Goal: Navigation & Orientation: Find specific page/section

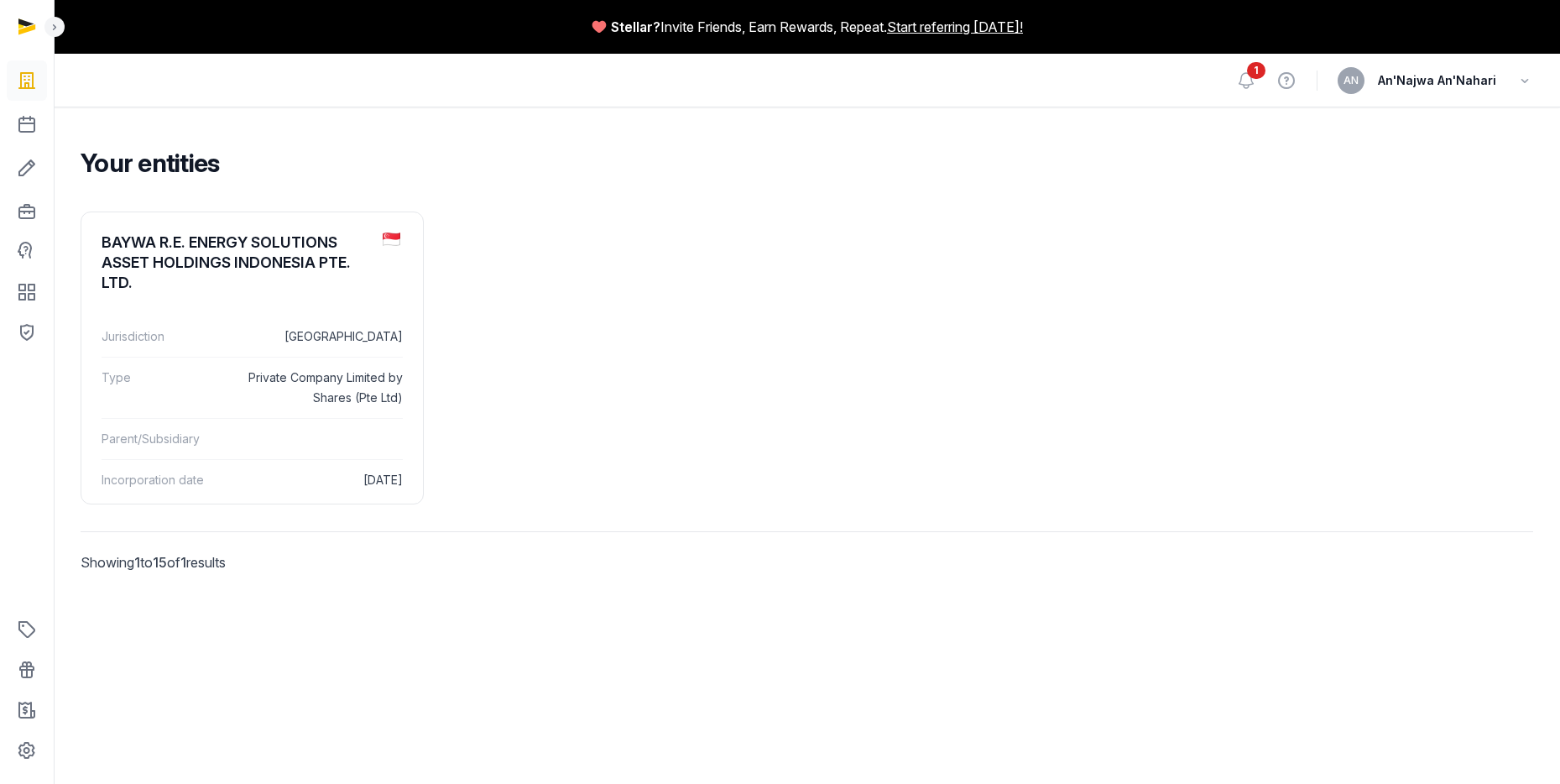
drag, startPoint x: 160, startPoint y: 562, endPoint x: 174, endPoint y: 562, distance: 14.0
click at [174, 562] on p "Showing 1 to 15 of 1 results" at bounding box center [252, 562] width 344 height 61
click at [169, 401] on dt "Type" at bounding box center [159, 387] width 115 height 41
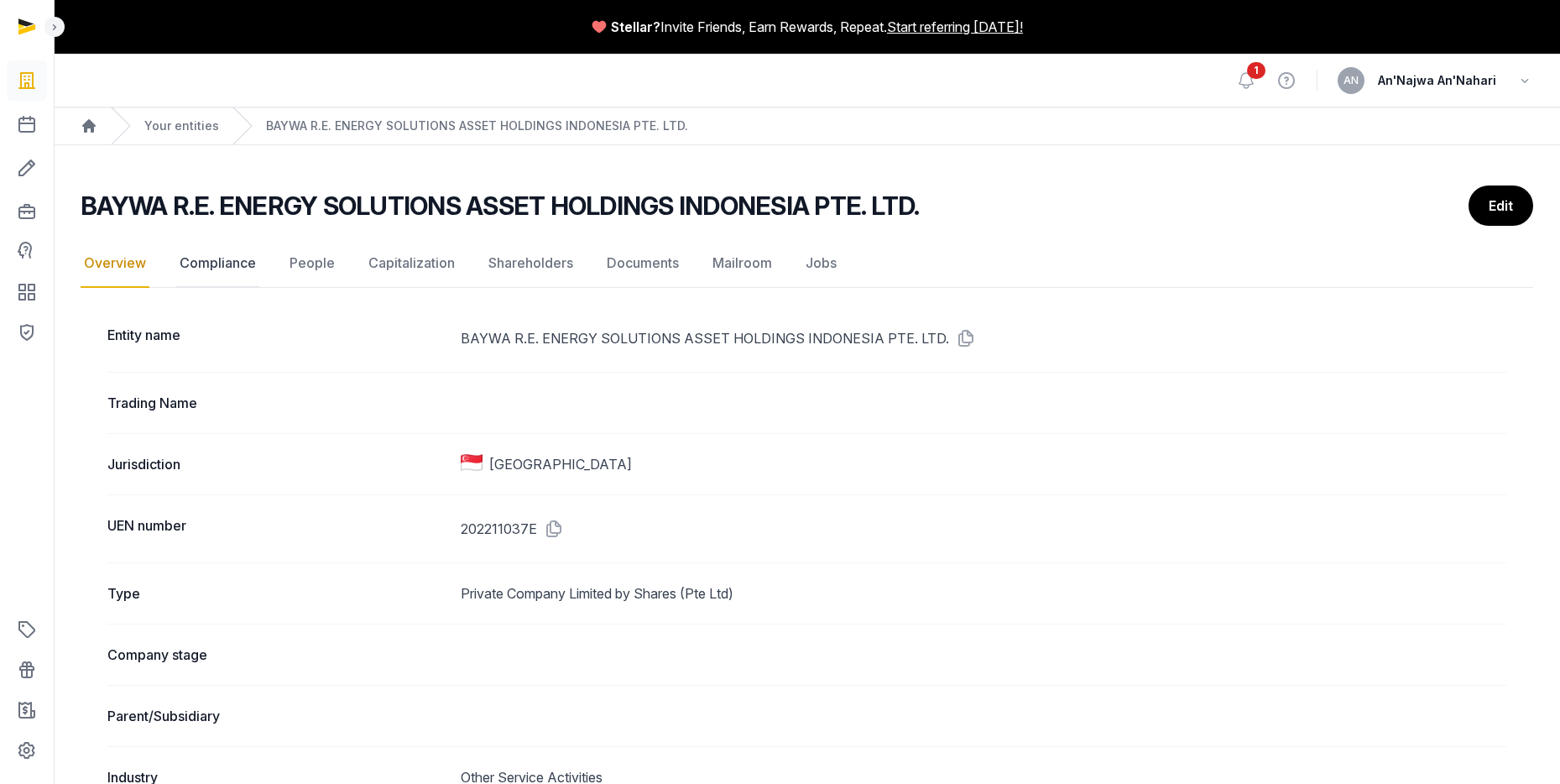
click at [214, 266] on link "Compliance" at bounding box center [218, 263] width 83 height 49
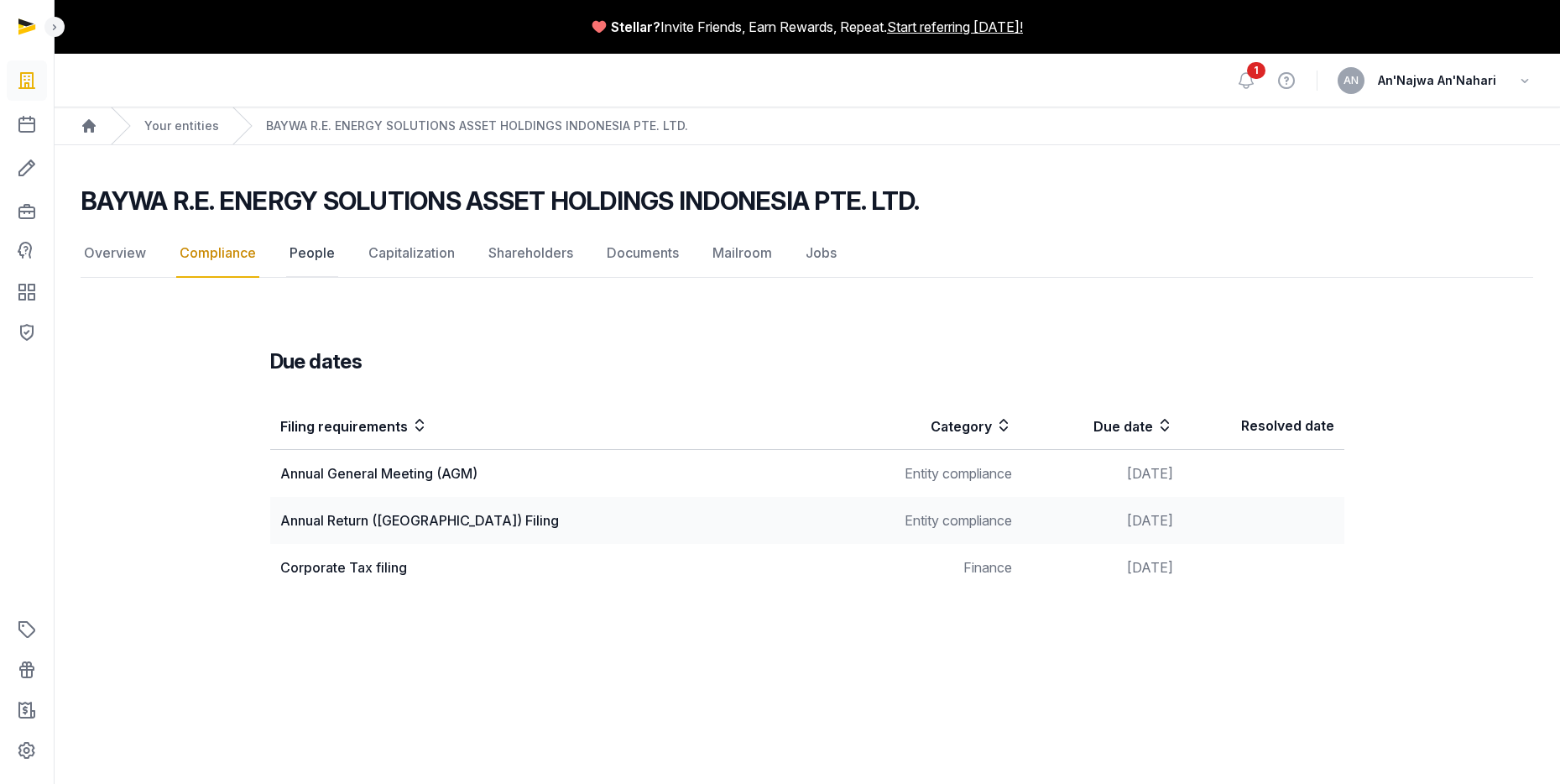
click at [322, 260] on link "People" at bounding box center [312, 253] width 52 height 49
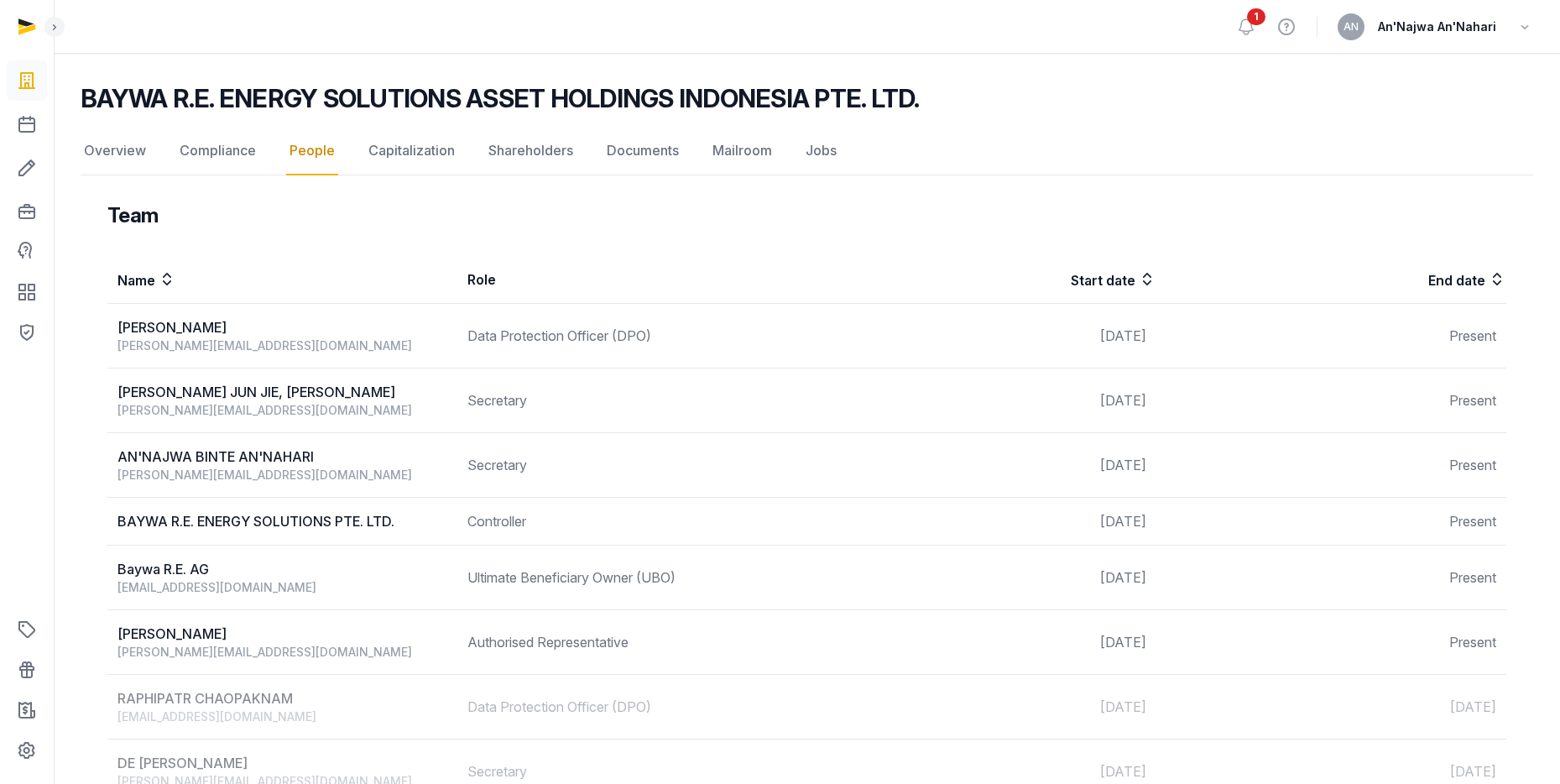
scroll to position [144, 0]
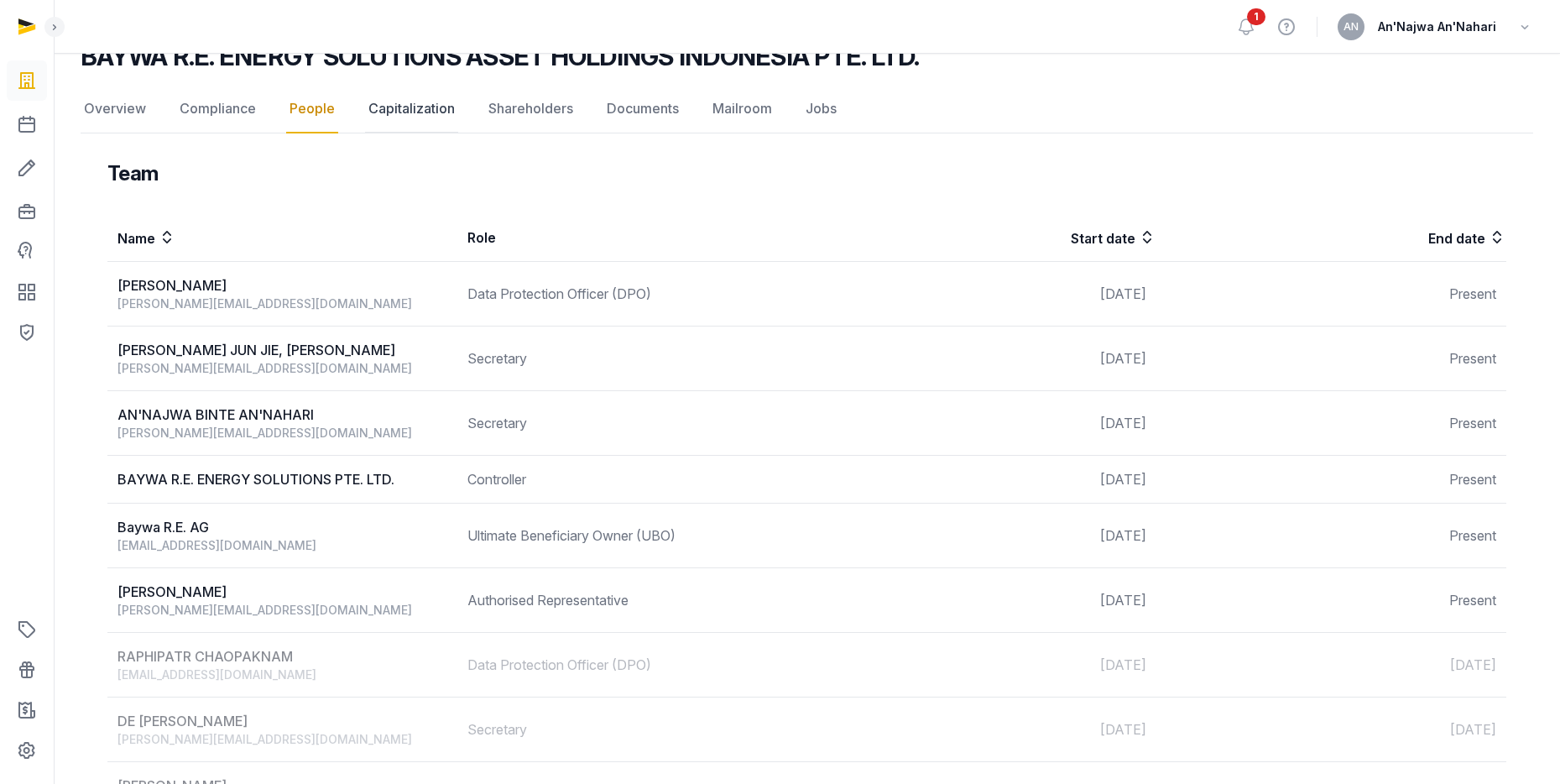
click at [409, 109] on link "Capitalization" at bounding box center [411, 109] width 93 height 49
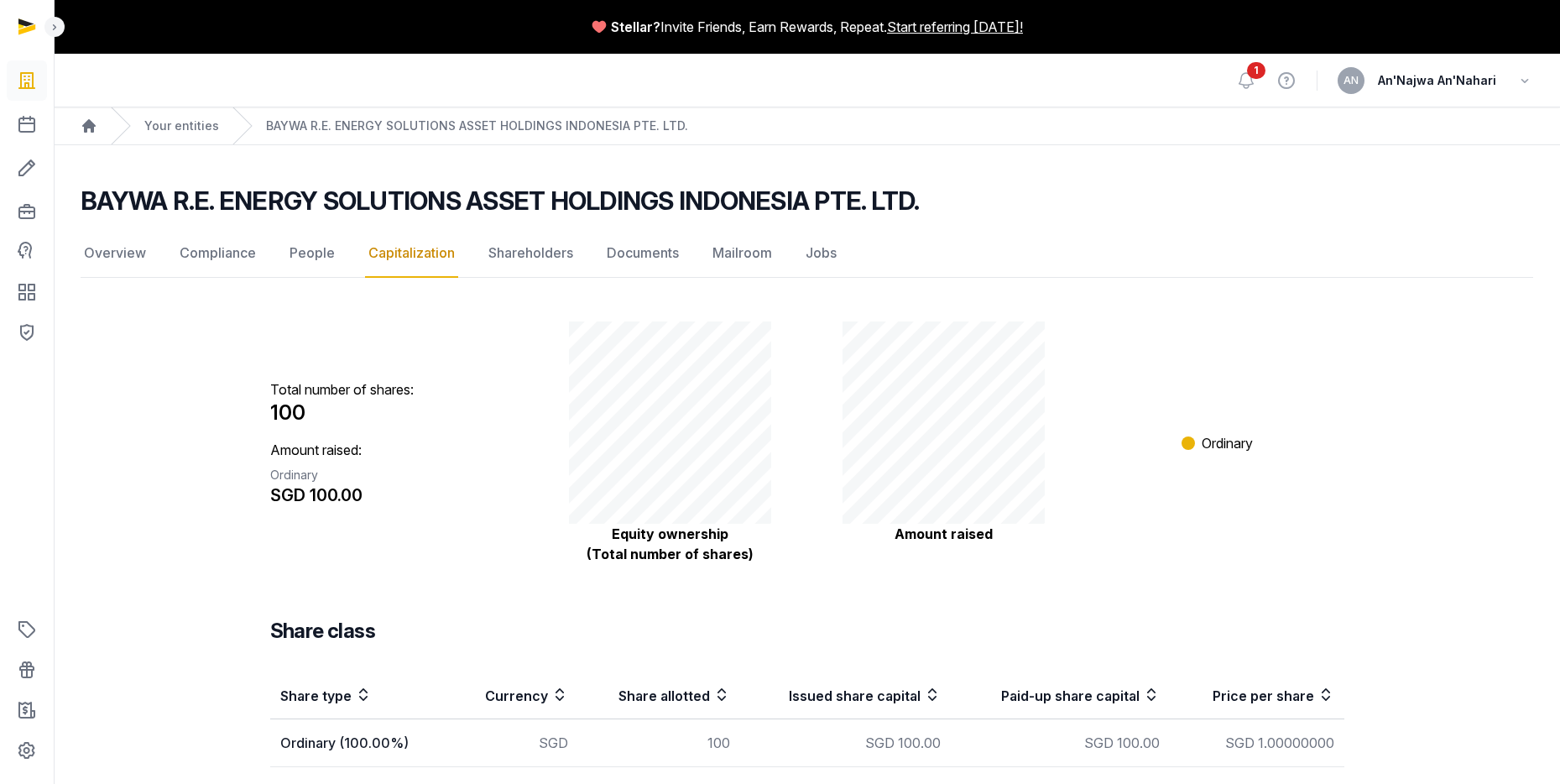
scroll to position [108, 0]
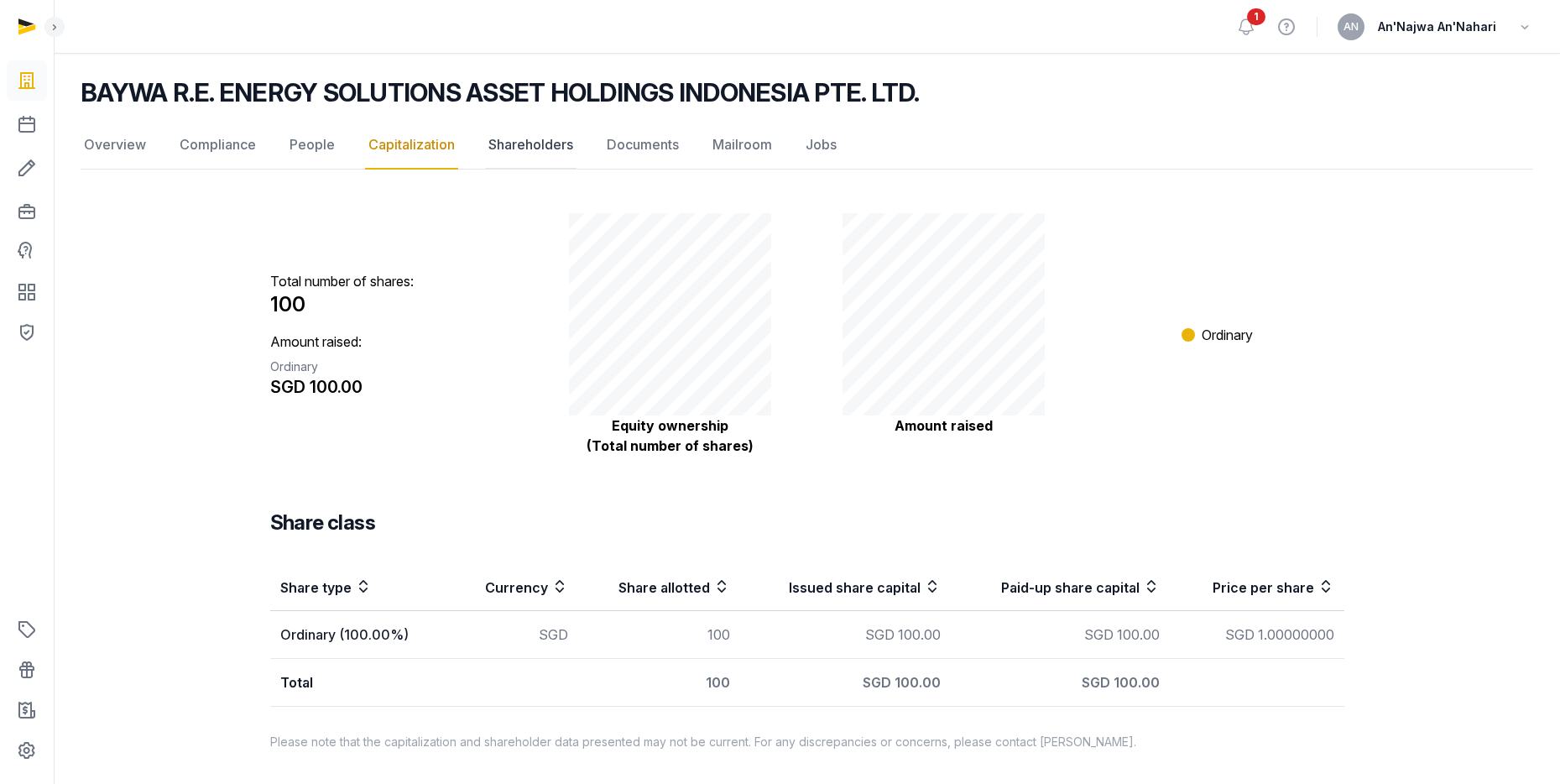
click at [518, 165] on link "Shareholders" at bounding box center [531, 145] width 91 height 49
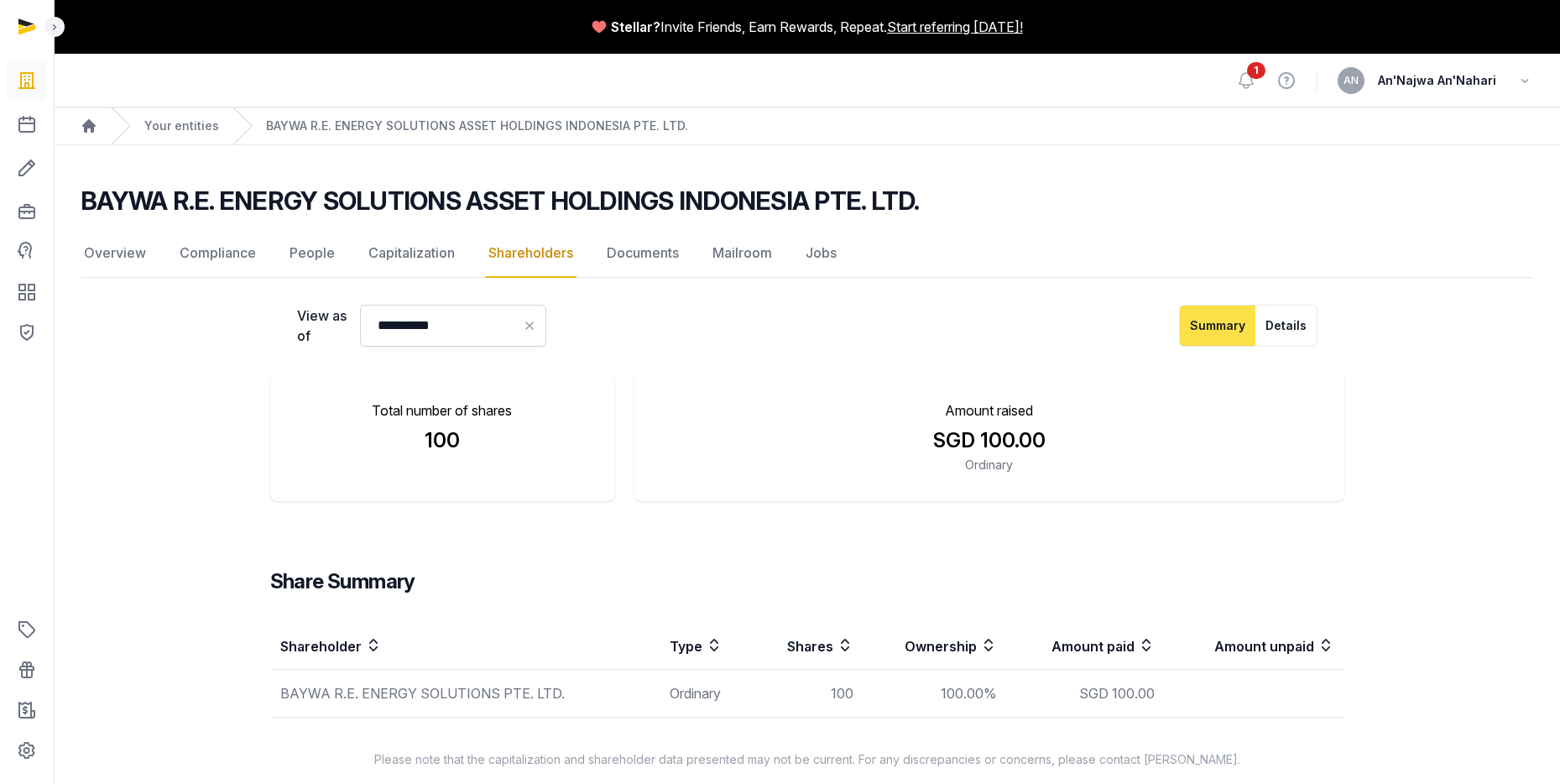
scroll to position [18, 0]
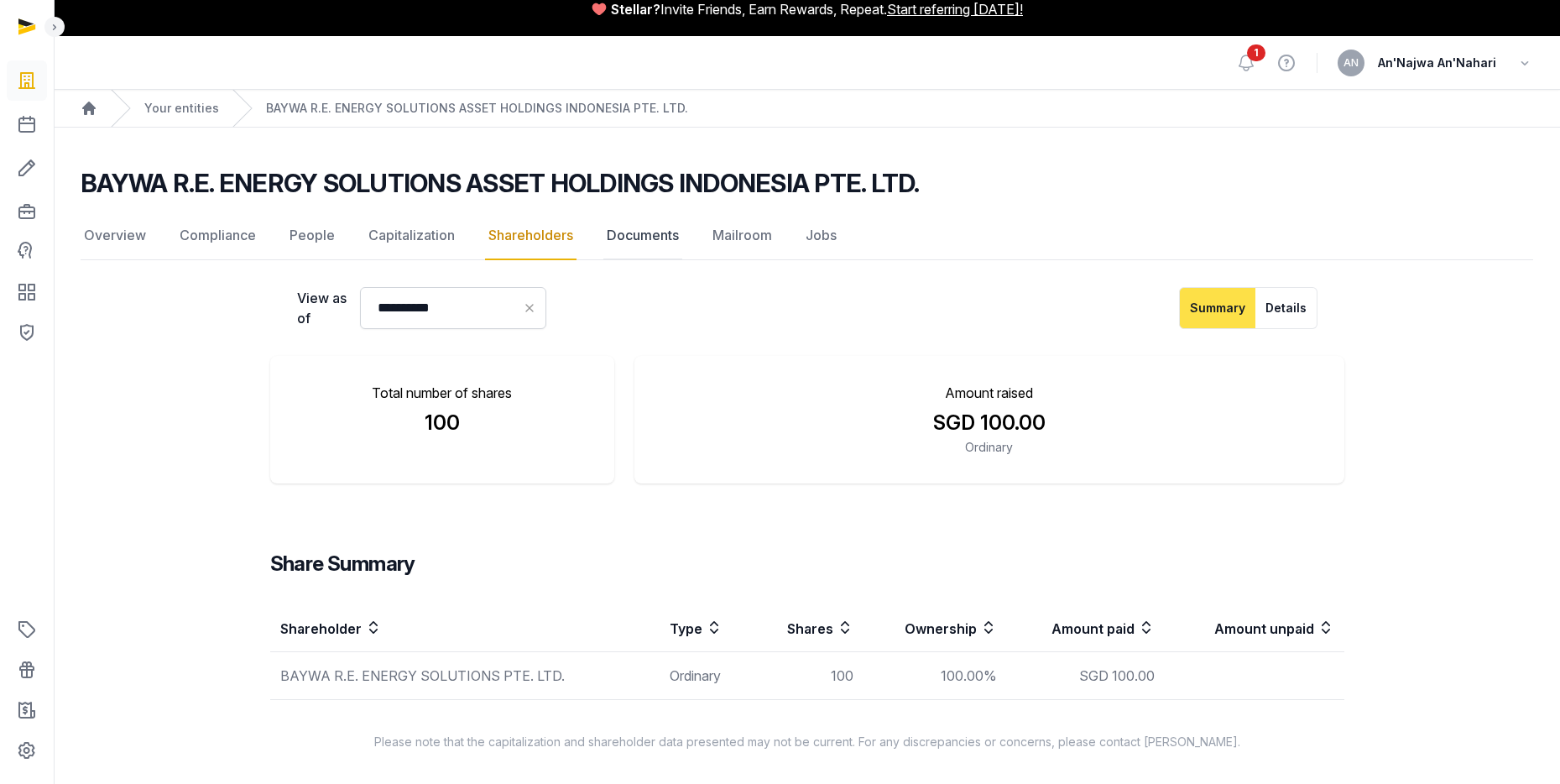
click at [629, 240] on link "Documents" at bounding box center [642, 236] width 79 height 49
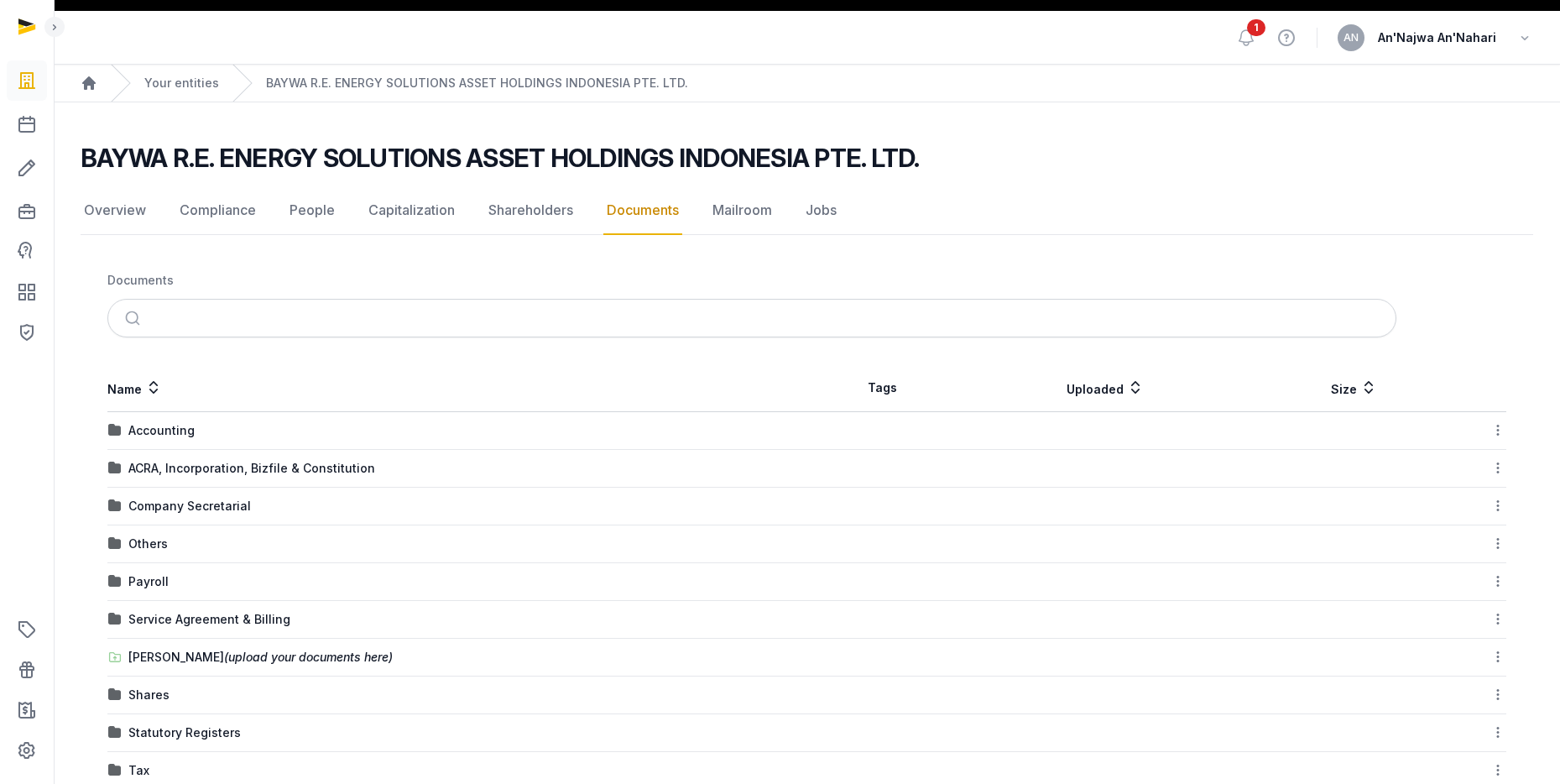
scroll to position [81, 0]
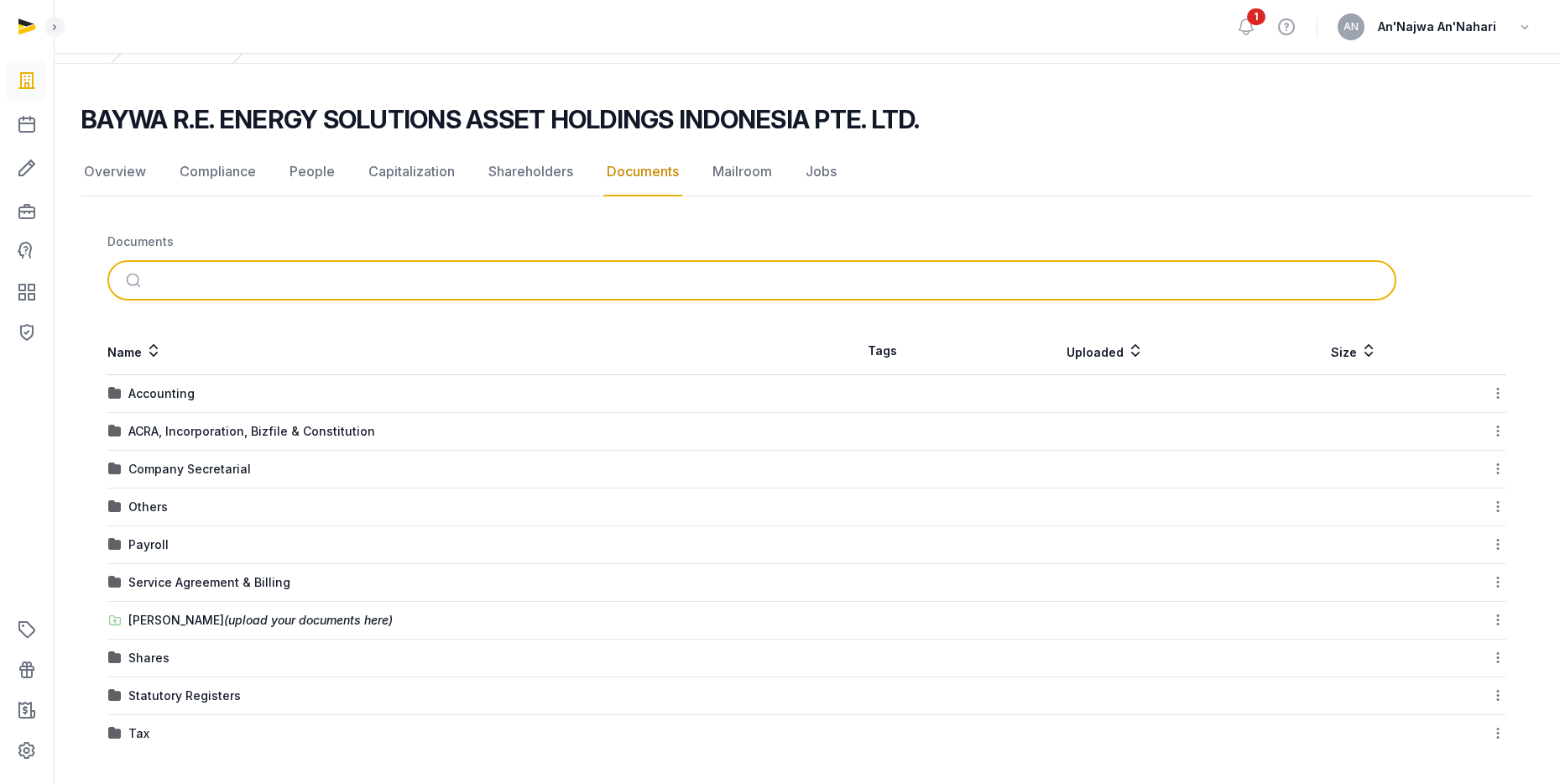
click at [209, 268] on input "search" at bounding box center [772, 280] width 1233 height 37
type input "******"
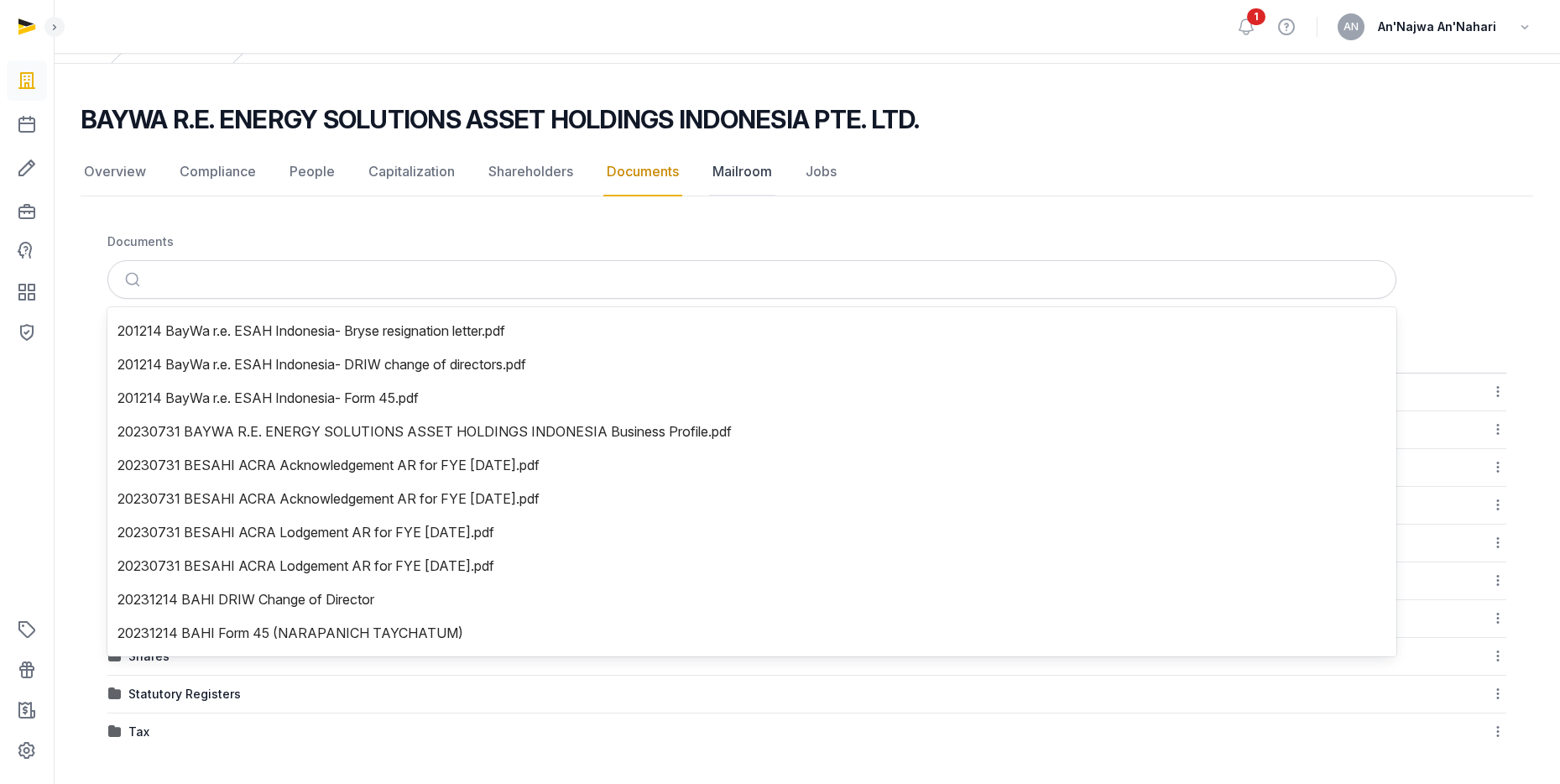
click at [754, 169] on link "Mailroom" at bounding box center [742, 172] width 67 height 49
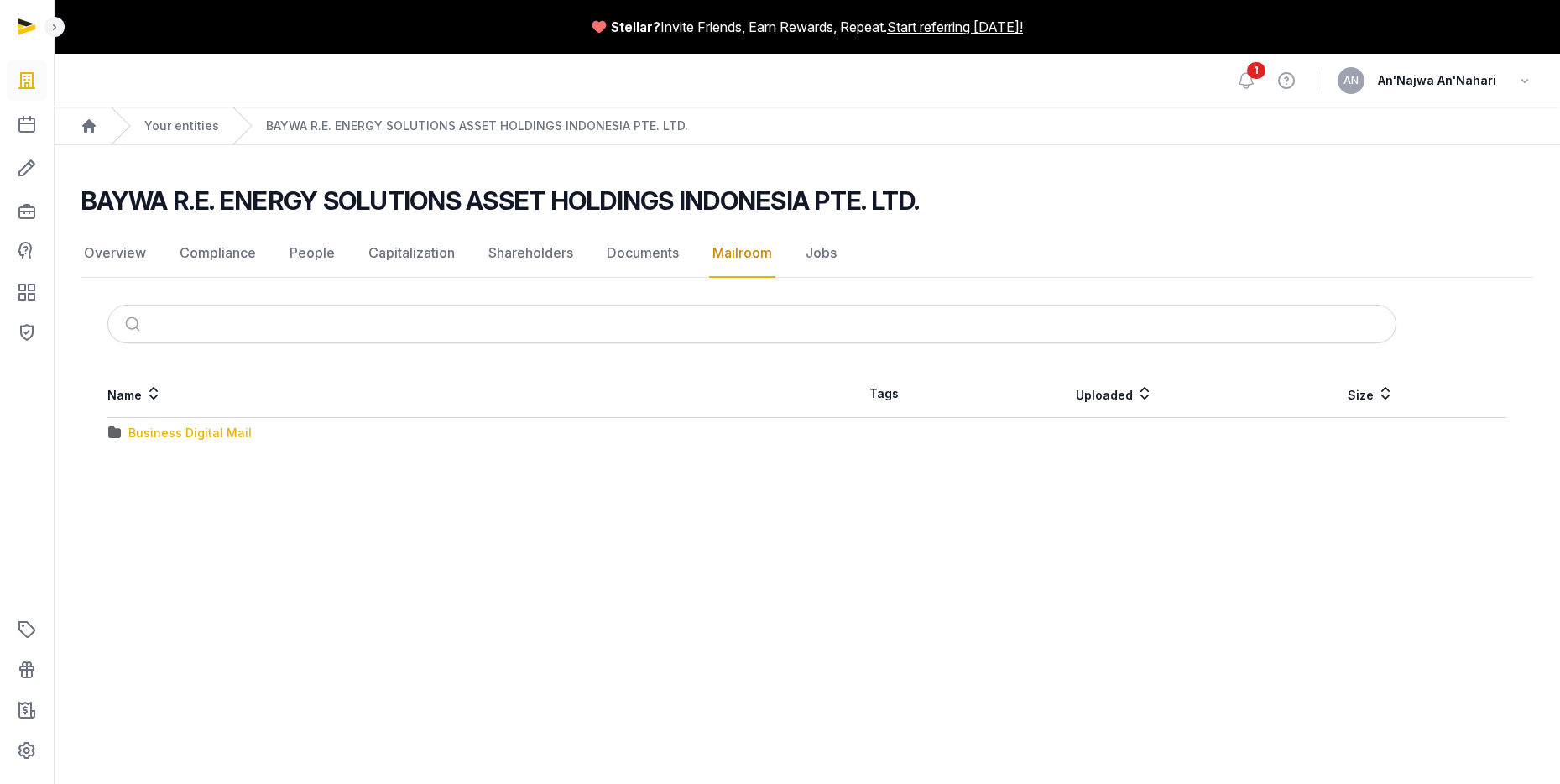
click at [181, 431] on div "Business Digital Mail" at bounding box center [190, 433] width 123 height 17
click at [173, 441] on div "Govt Agency" at bounding box center [165, 443] width 74 height 17
click at [153, 436] on div "IRAS" at bounding box center [141, 443] width 26 height 17
click at [154, 470] on div "2025" at bounding box center [143, 474] width 30 height 17
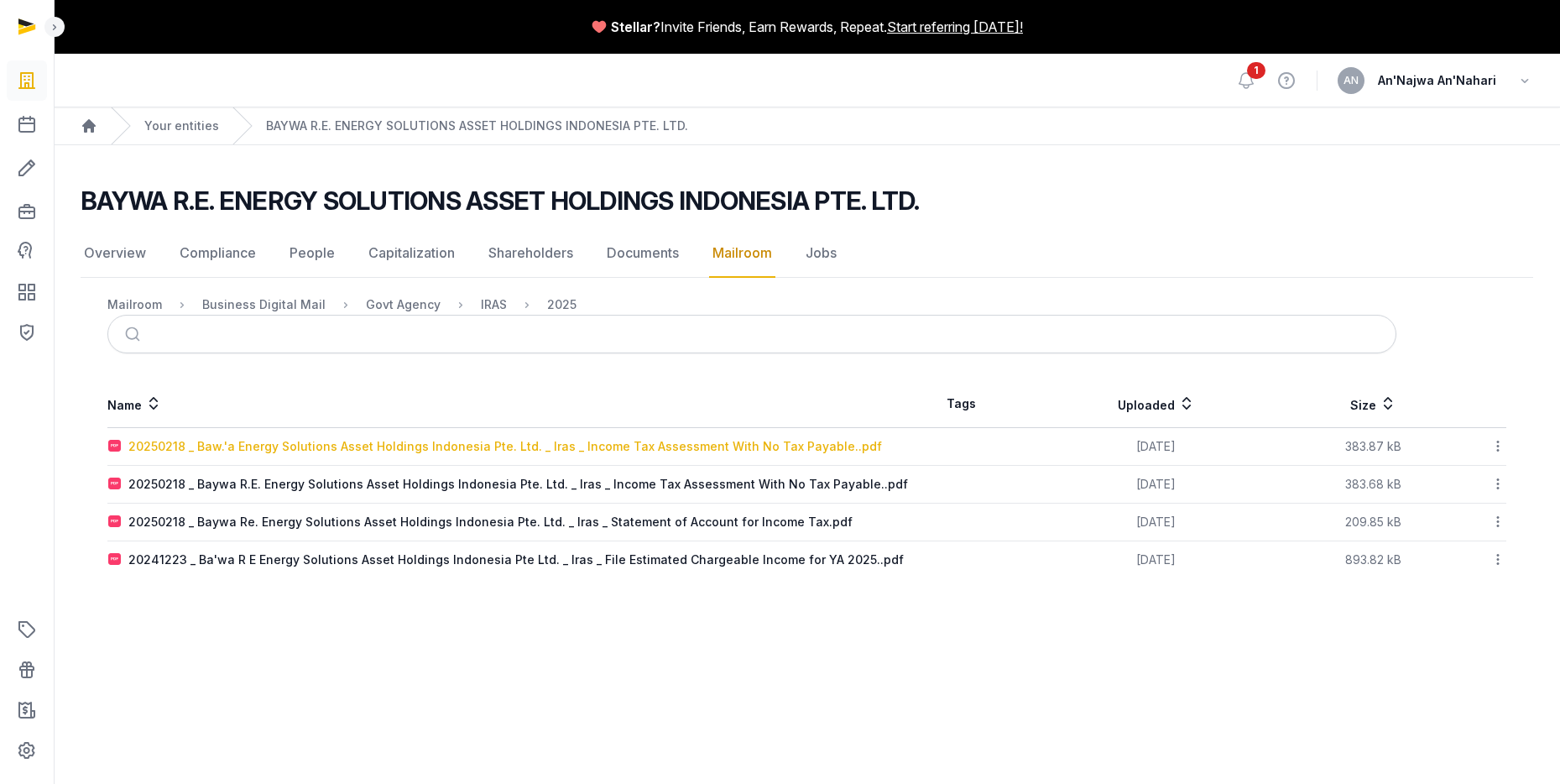
click at [171, 451] on div "20250218 _ Baw.'a Energy Solutions Asset Holdings Indonesia Pte. Ltd. _ Iras _ …" at bounding box center [505, 446] width 754 height 17
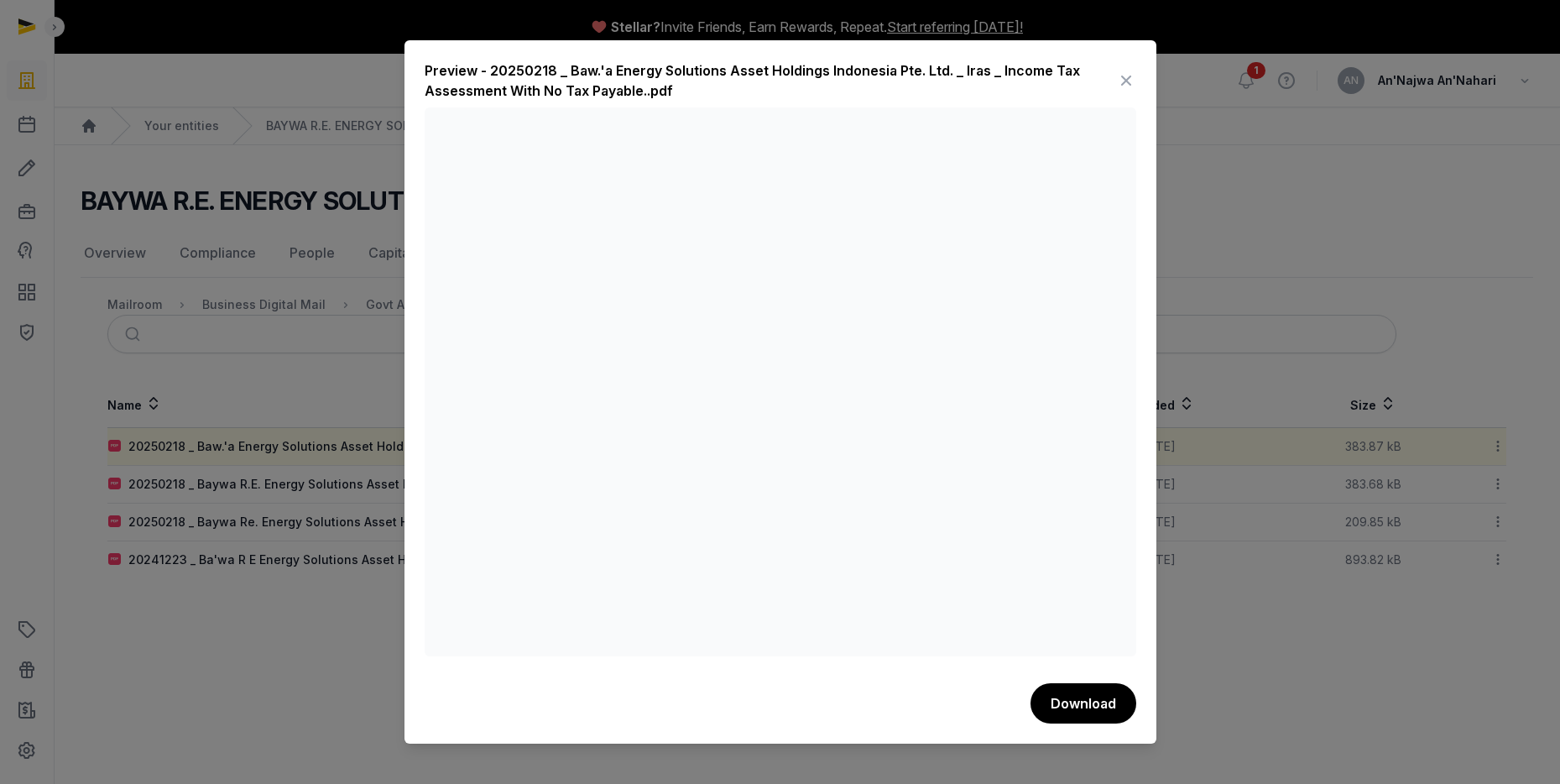
click at [1118, 77] on icon at bounding box center [1126, 81] width 20 height 27
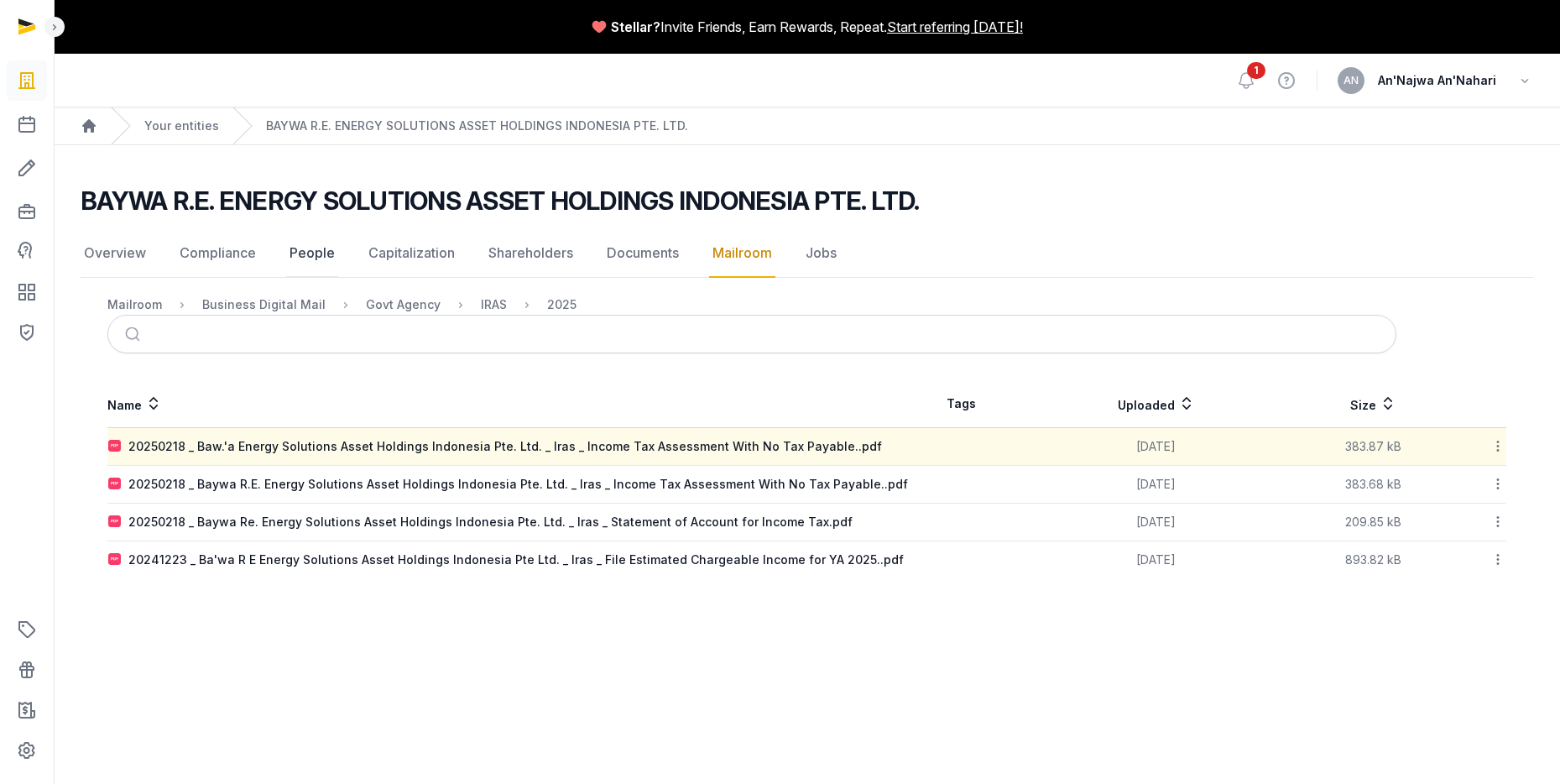
click at [327, 249] on link "People" at bounding box center [312, 253] width 52 height 49
